Goal: Transaction & Acquisition: Register for event/course

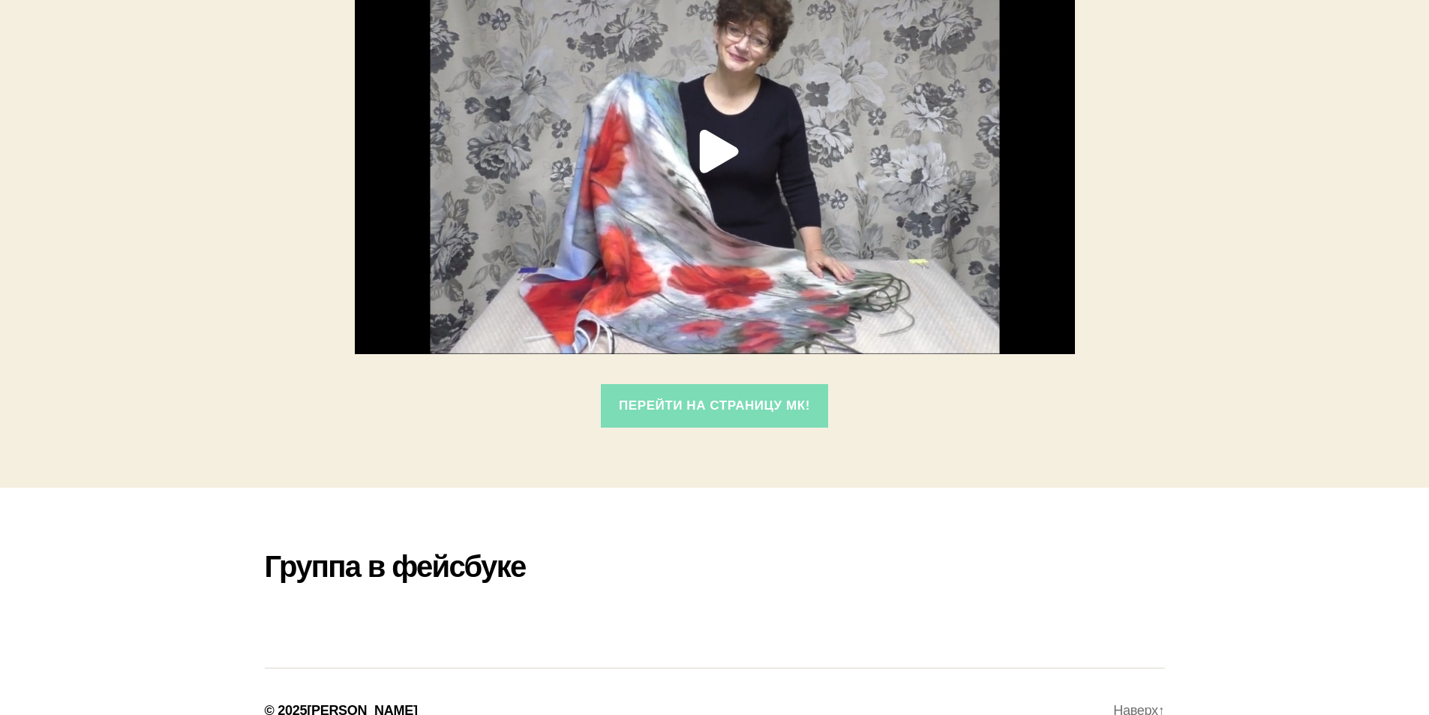
scroll to position [327, 0]
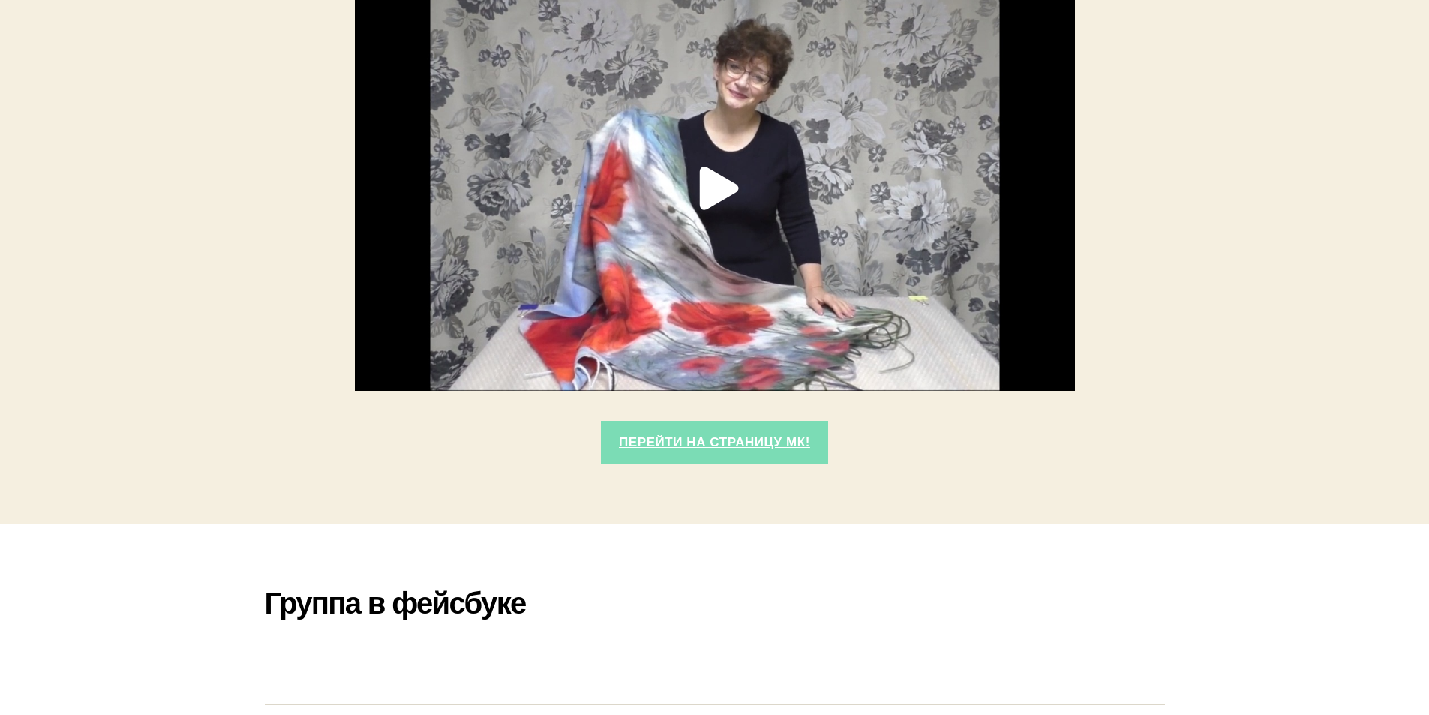
click at [683, 436] on link "Перейти на страницу МК!" at bounding box center [715, 443] width 228 height 44
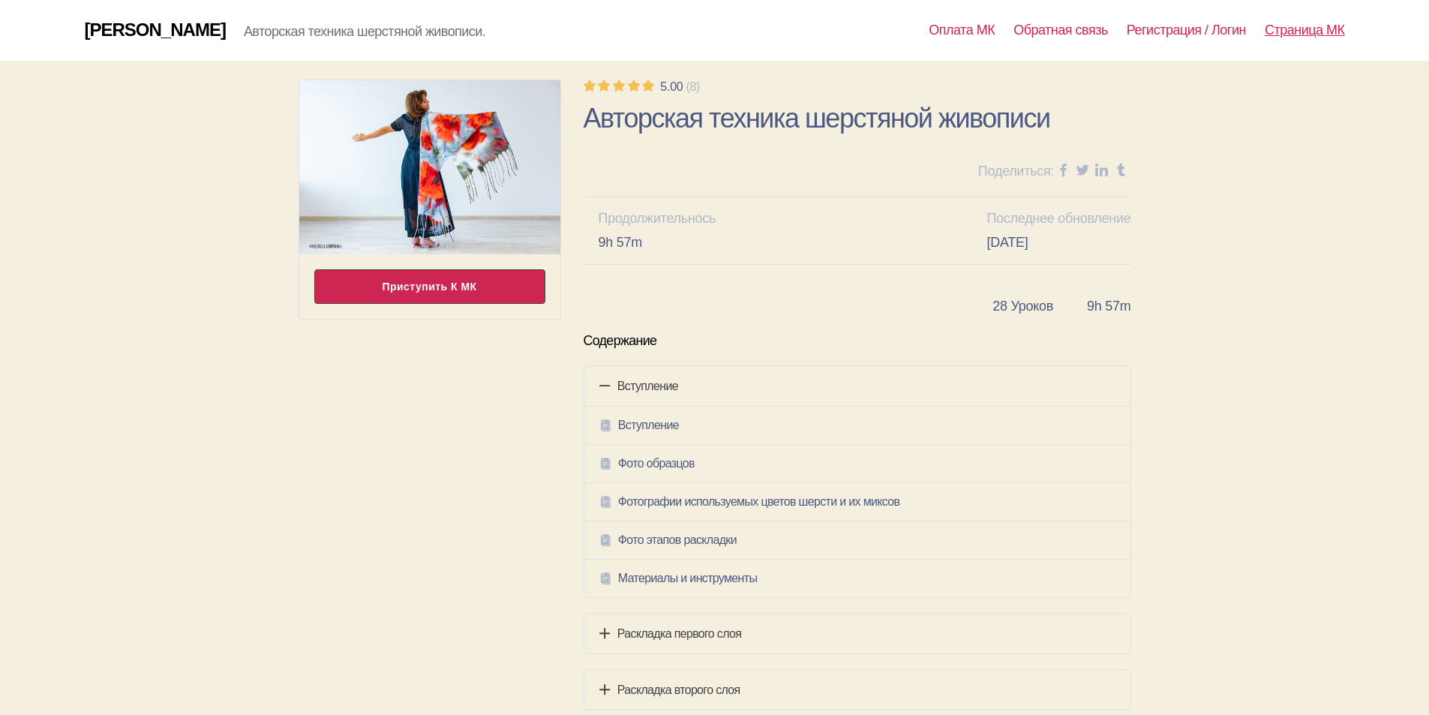
click at [377, 281] on div "Приступить к МК" at bounding box center [429, 286] width 231 height 34
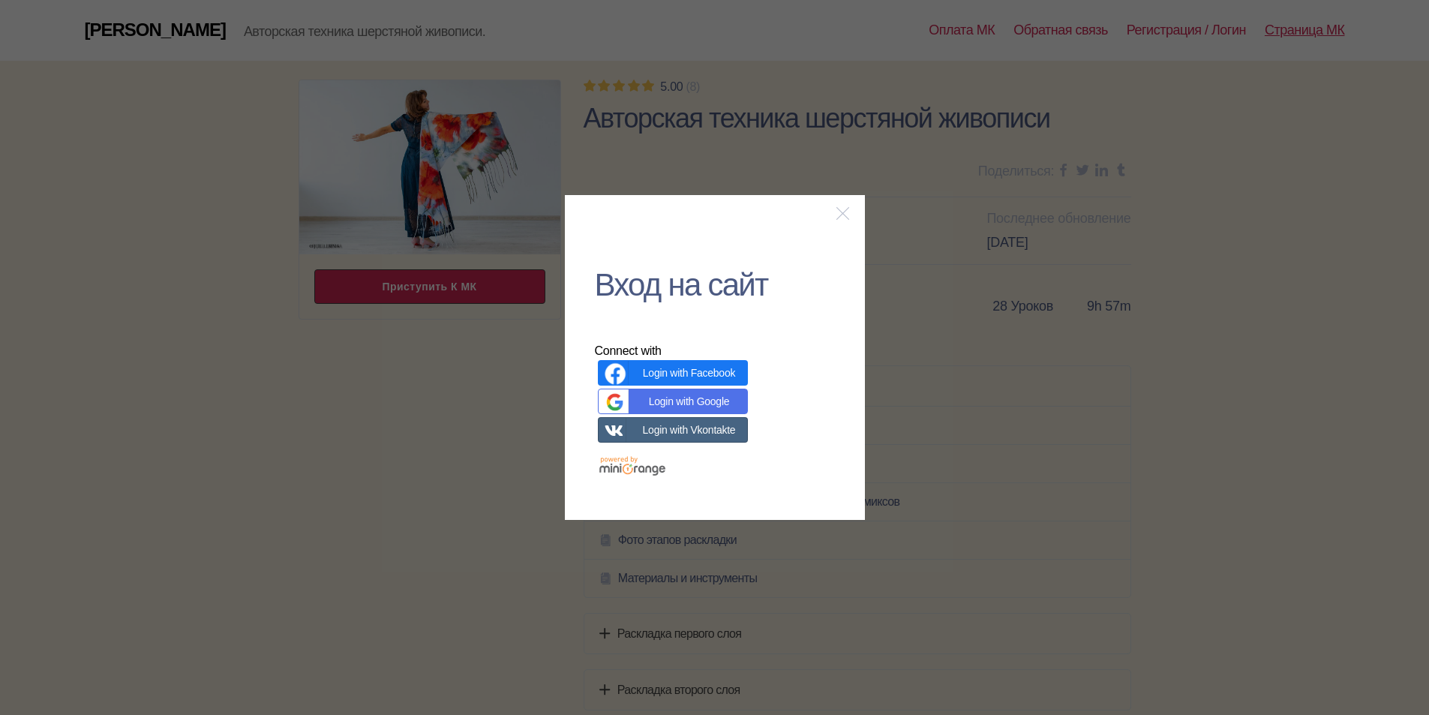
click at [688, 424] on link "Login with Vkontakte" at bounding box center [673, 429] width 150 height 25
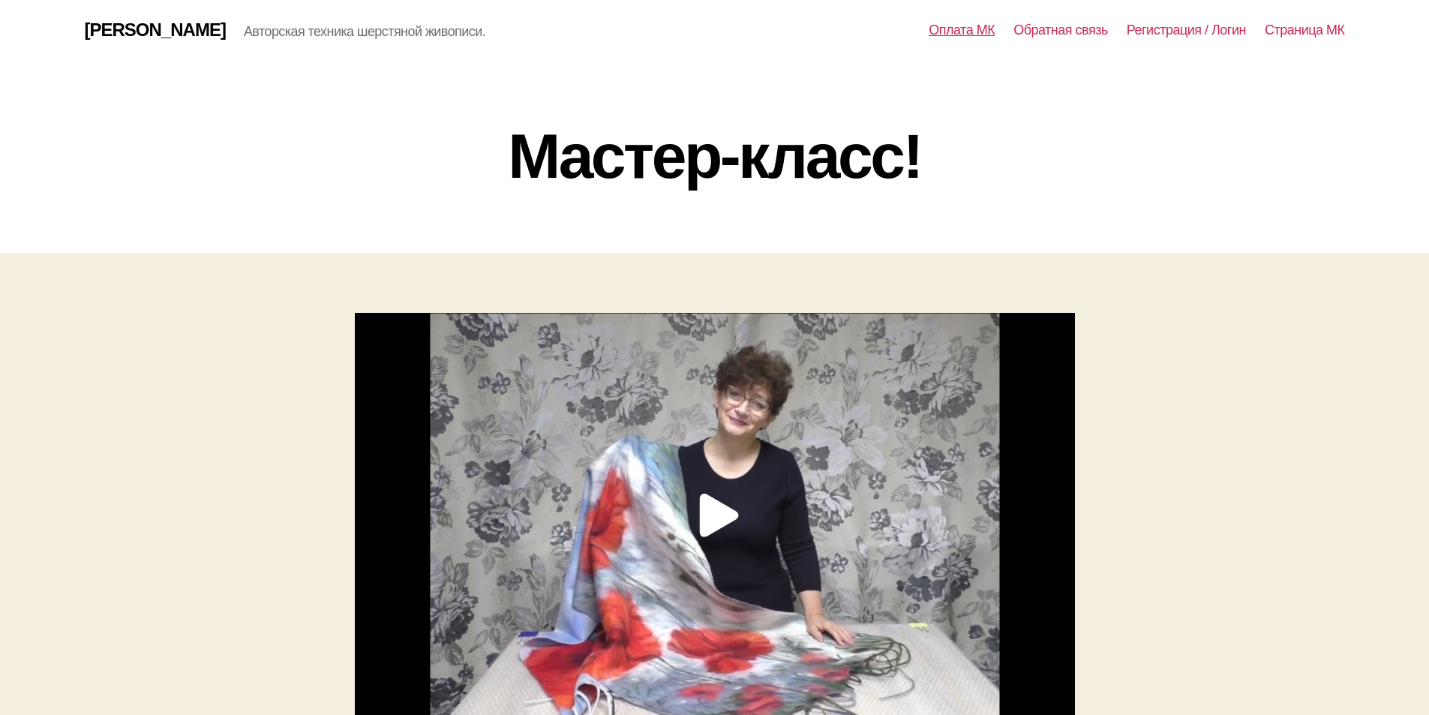
click at [956, 33] on link "Оплата МК" at bounding box center [961, 30] width 66 height 16
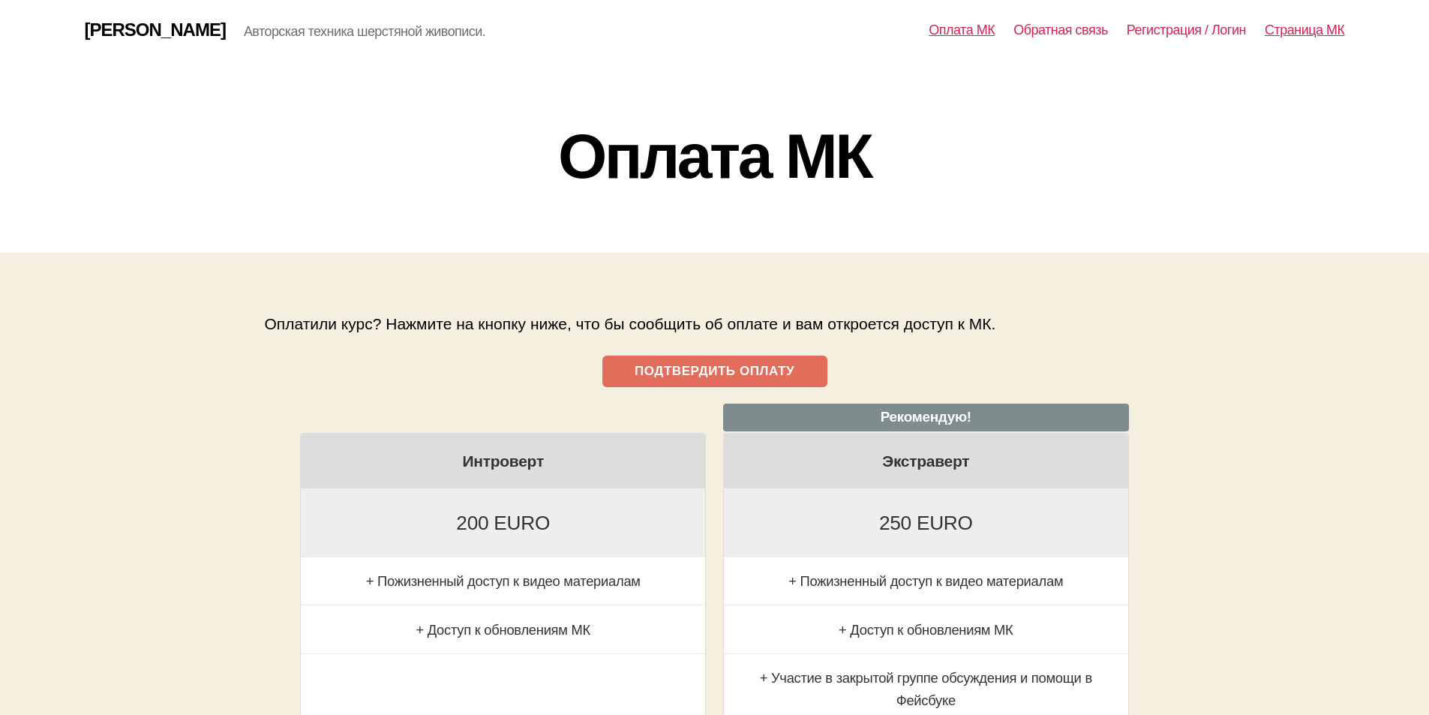
click at [1311, 28] on link "Страница МК" at bounding box center [1304, 30] width 80 height 16
